Goal: Task Accomplishment & Management: Manage account settings

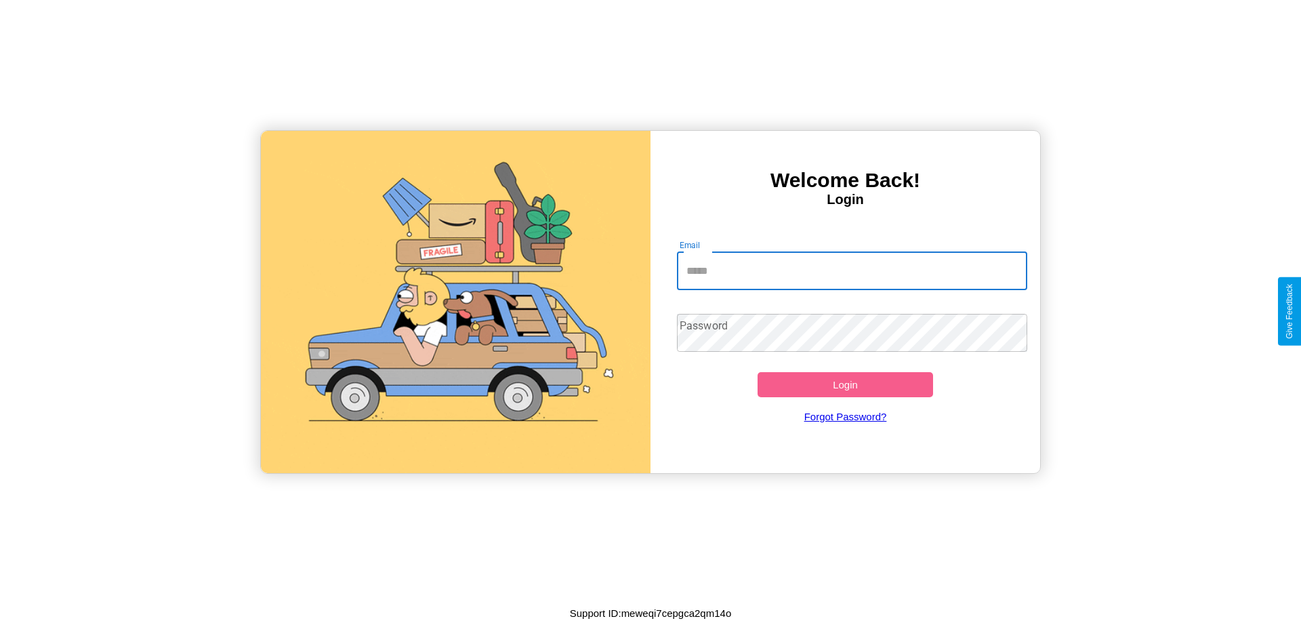
click at [851, 270] on input "Email" at bounding box center [852, 271] width 351 height 38
type input "**********"
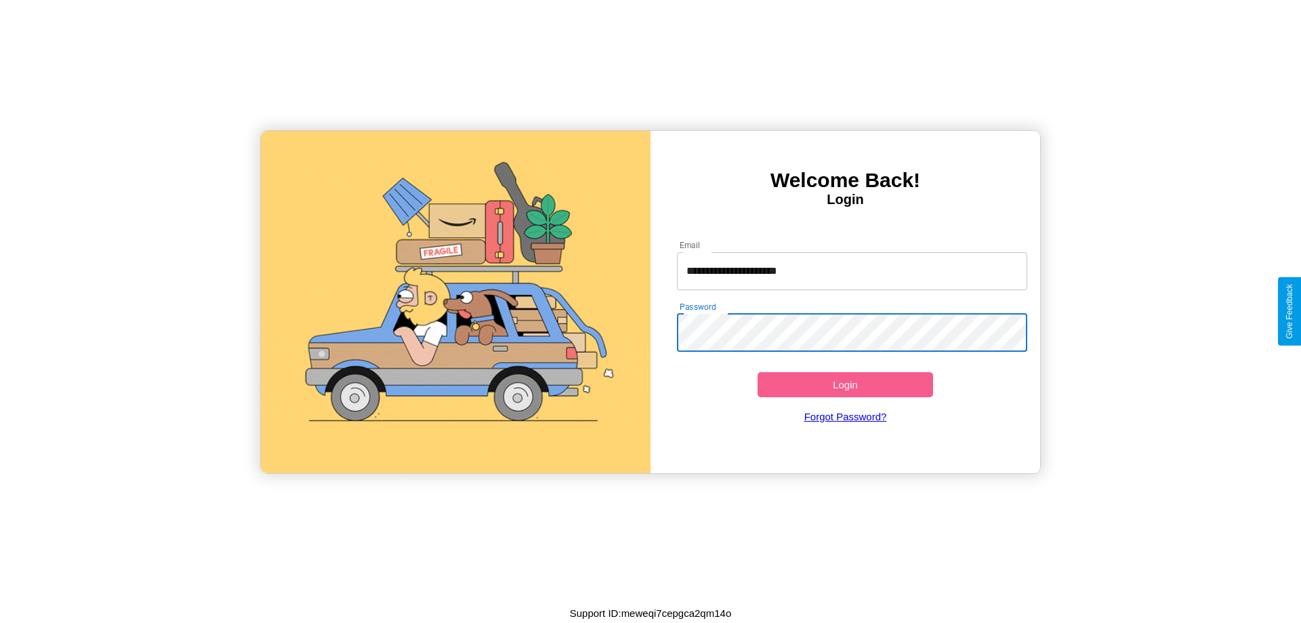
click at [845, 384] on button "Login" at bounding box center [844, 384] width 175 height 25
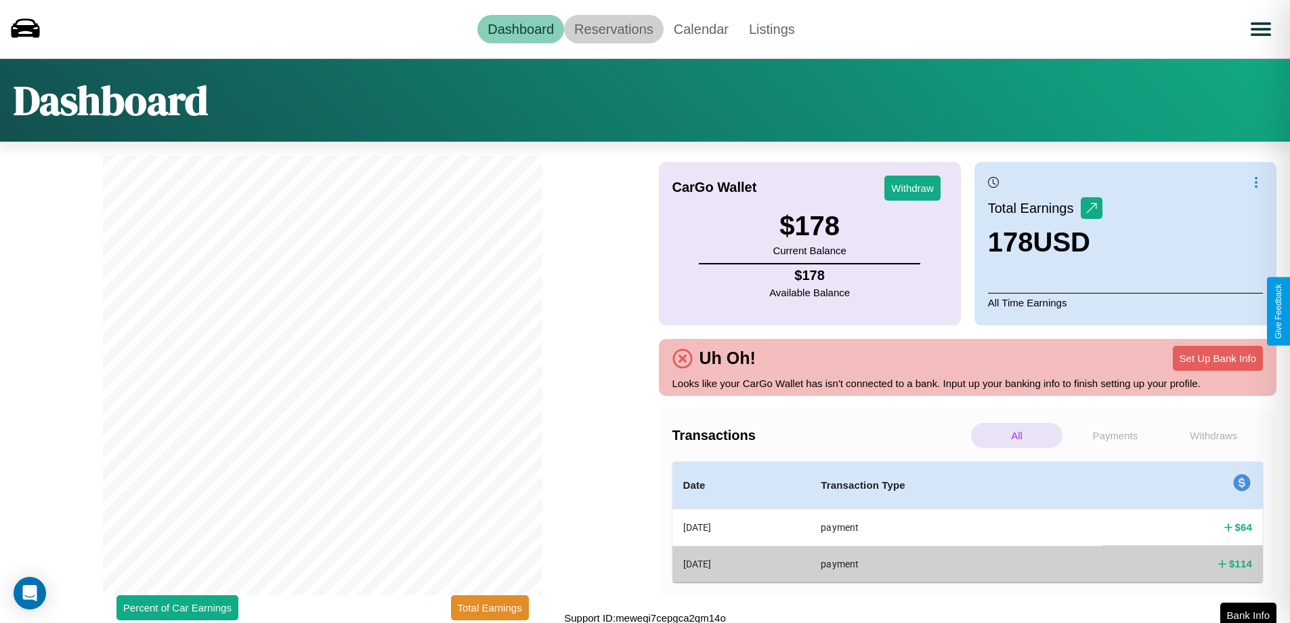
click at [614, 28] on link "Reservations" at bounding box center [614, 29] width 100 height 28
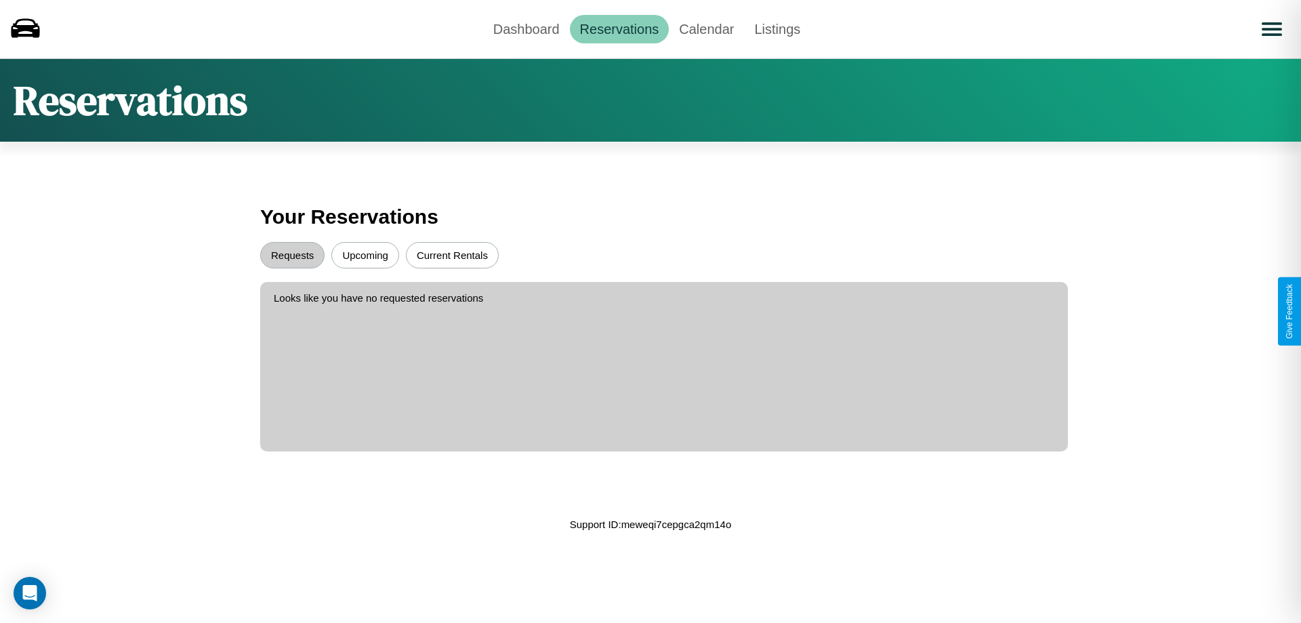
click at [365, 255] on button "Upcoming" at bounding box center [365, 255] width 68 height 26
click at [292, 255] on button "Requests" at bounding box center [292, 255] width 64 height 26
click at [526, 28] on link "Dashboard" at bounding box center [526, 29] width 87 height 28
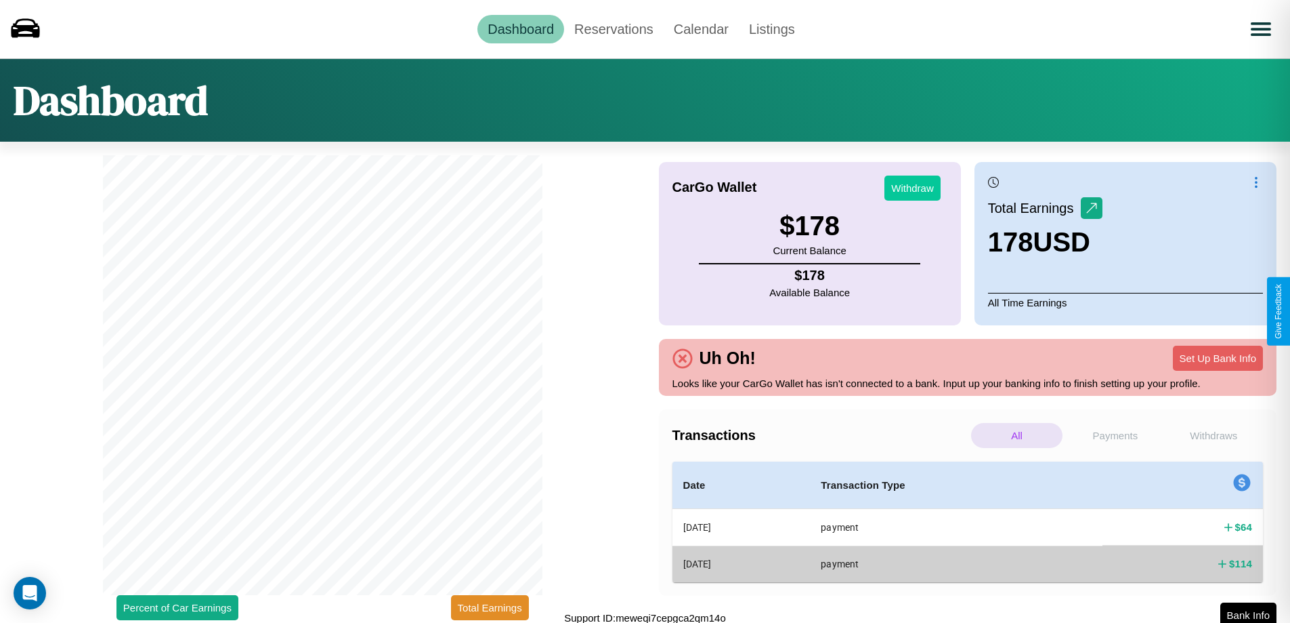
click at [912, 188] on button "Withdraw" at bounding box center [913, 187] width 56 height 25
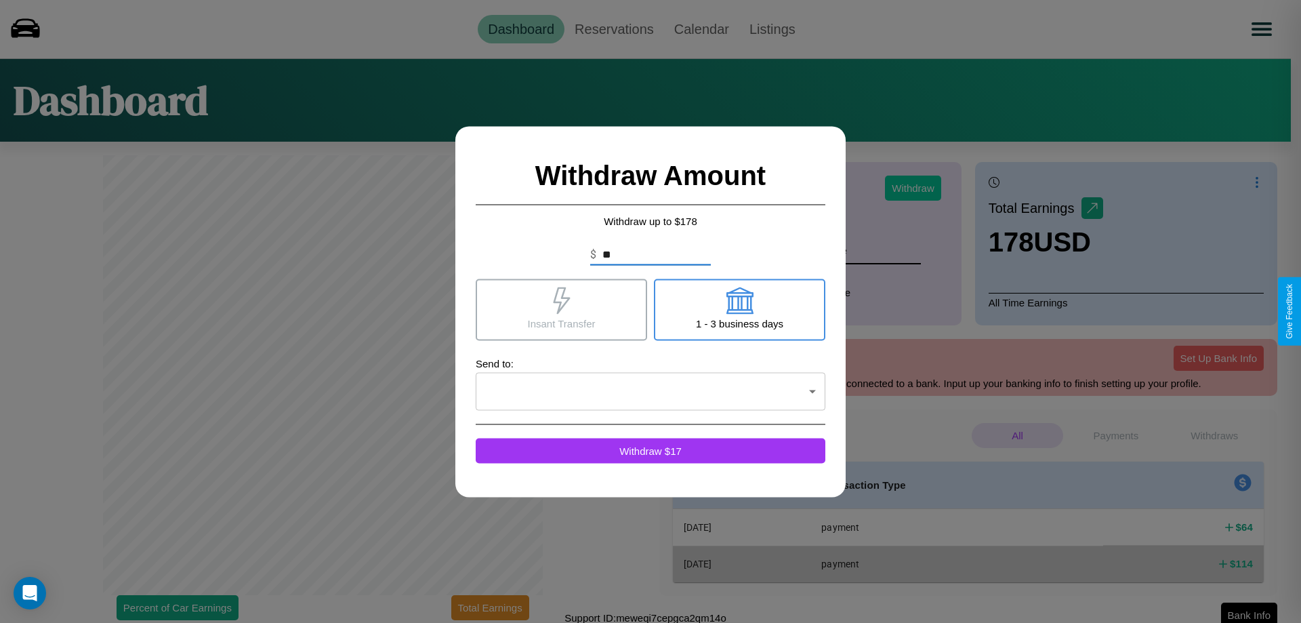
type input "*"
type input "**"
click at [739, 309] on icon at bounding box center [738, 300] width 27 height 27
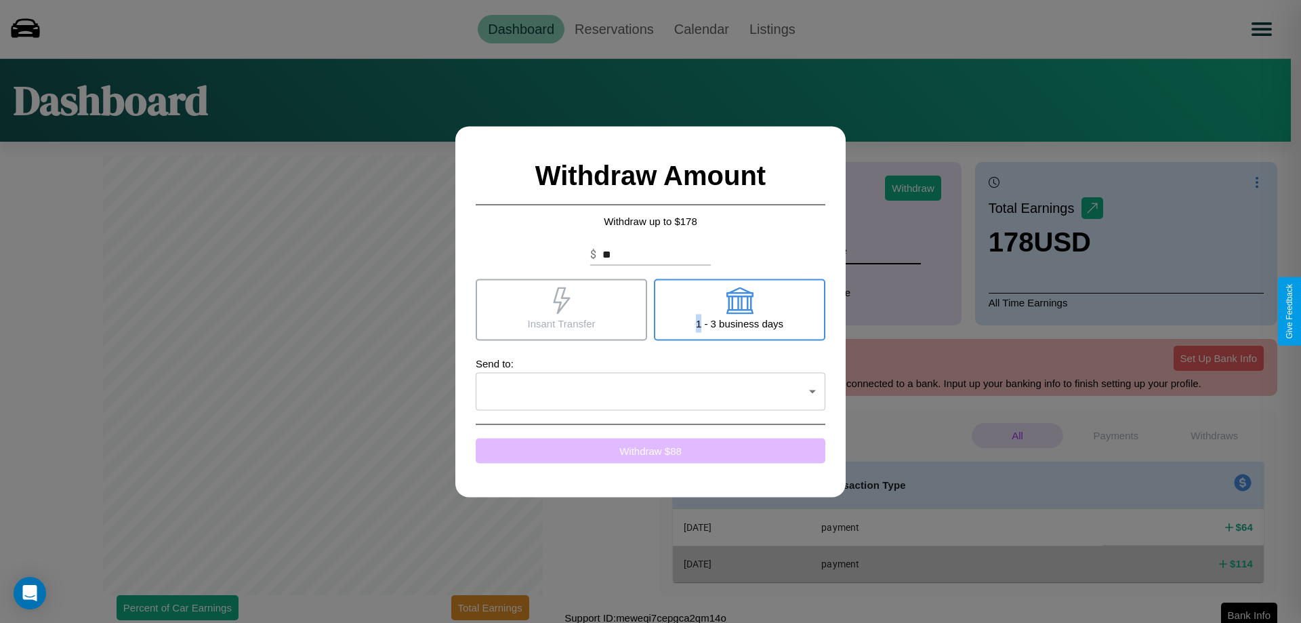
click at [650, 450] on button "Withdraw $ 88" at bounding box center [651, 450] width 350 height 25
